Goal: Find specific page/section

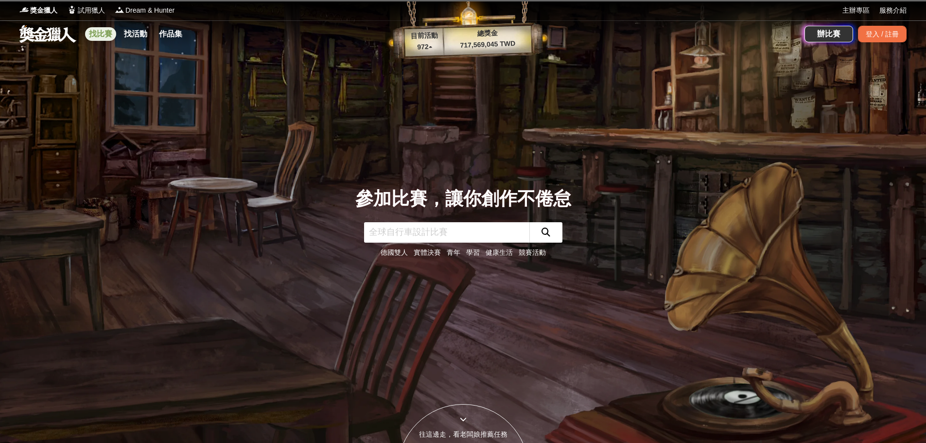
click at [103, 32] on link "找比賽" at bounding box center [100, 34] width 31 height 14
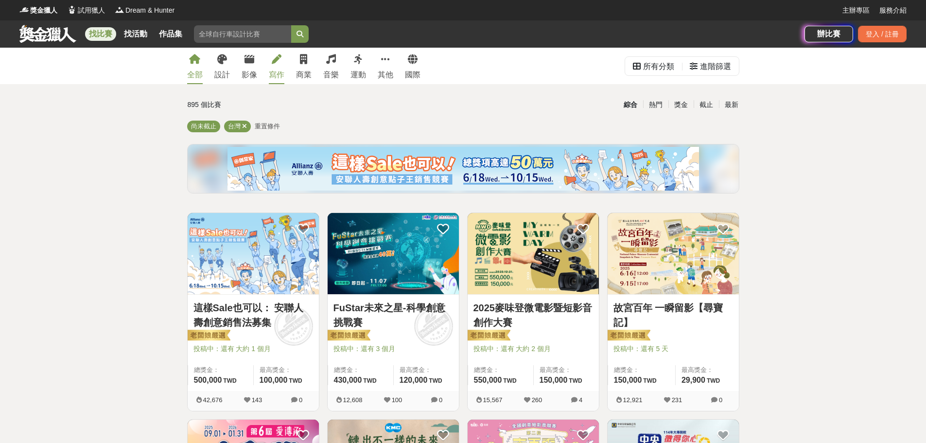
click at [272, 63] on icon at bounding box center [277, 59] width 10 height 10
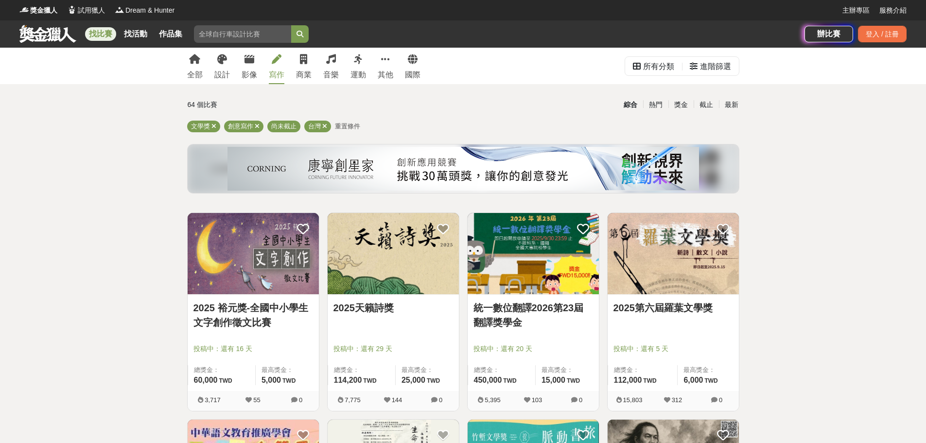
click at [176, 55] on div "全部 設計 影像 寫作 商業 音樂 運動 其他 國際 所有分類 進階篩選" at bounding box center [463, 66] width 926 height 36
click at [196, 57] on icon at bounding box center [194, 59] width 11 height 10
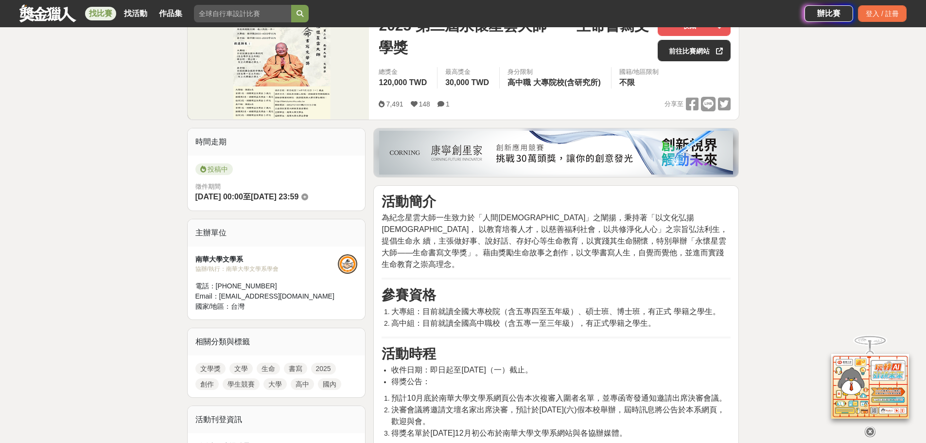
scroll to position [146, 0]
